Goal: Navigation & Orientation: Find specific page/section

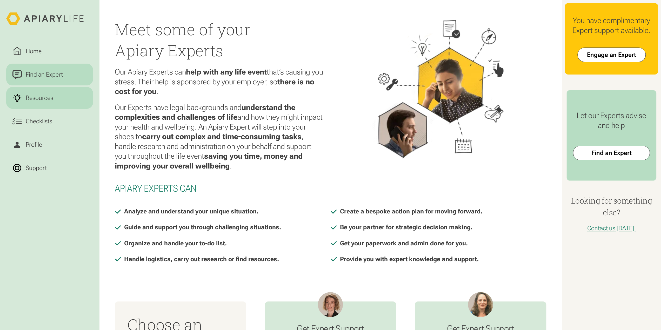
click at [51, 108] on link "Resources" at bounding box center [49, 98] width 87 height 22
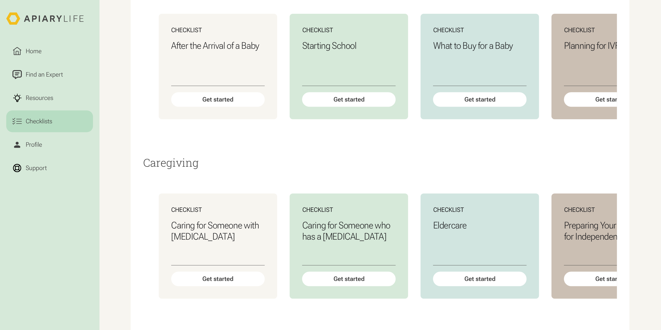
scroll to position [364, 0]
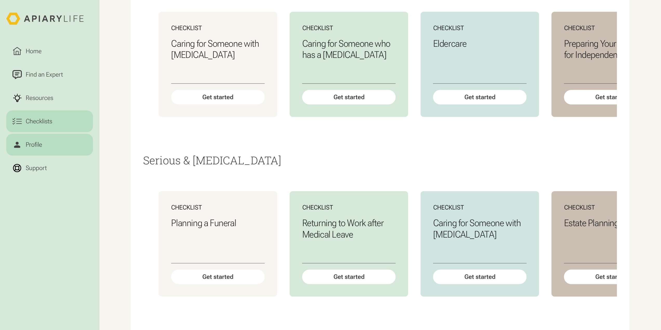
click at [43, 139] on link "Profile" at bounding box center [49, 145] width 87 height 22
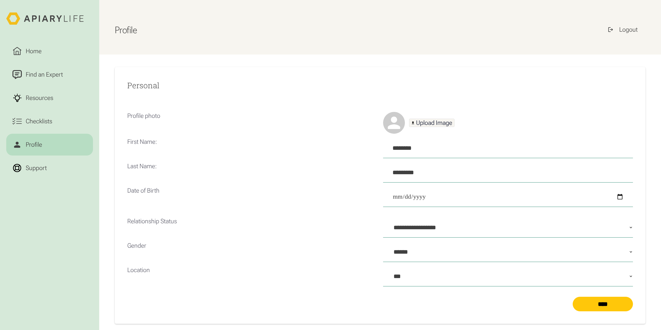
select select "**********"
select select "***"
select select "Profile Form"
click at [48, 120] on div "Checklists" at bounding box center [39, 121] width 30 height 9
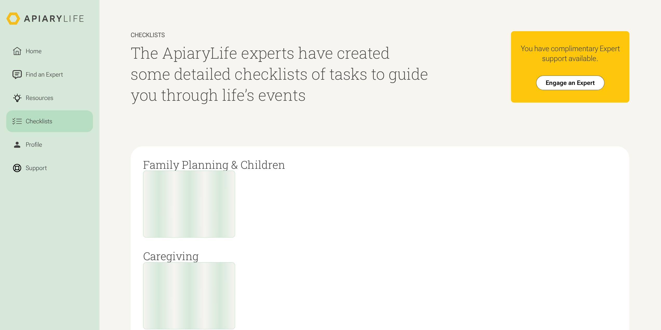
click at [50, 76] on html "Home Find an Expert Resources Checklists Profile Support Checklists The ApiaryL…" at bounding box center [330, 165] width 661 height 330
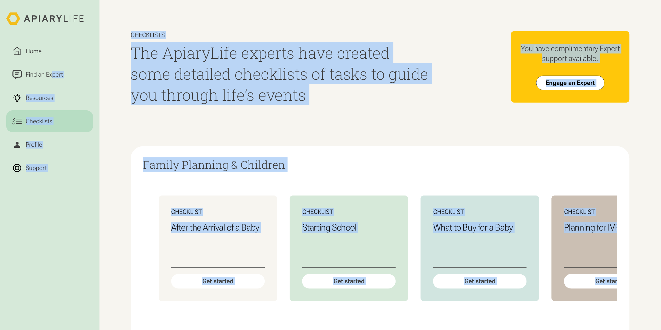
click at [53, 74] on html "Home Find an Expert Resources Checklists Profile Support Checklists The ApiaryL…" at bounding box center [330, 165] width 661 height 330
click at [54, 76] on html "Home Find an Expert Resources Checklists Profile Support Checklists The ApiaryL…" at bounding box center [330, 165] width 661 height 330
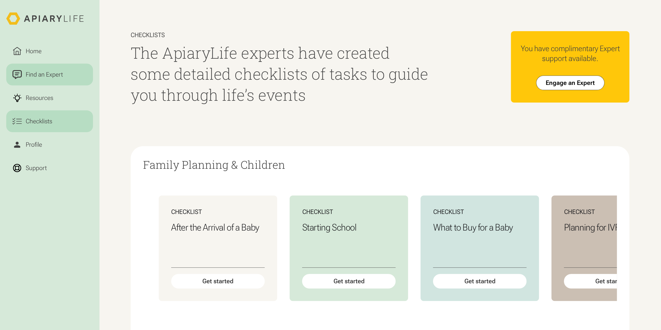
click at [50, 73] on div "Find an Expert" at bounding box center [44, 74] width 40 height 9
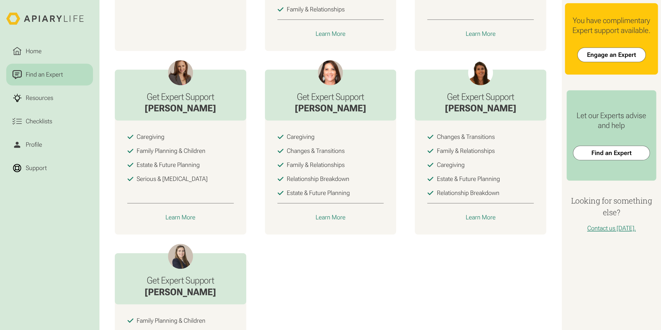
scroll to position [513, 0]
